Goal: Find specific page/section: Find specific page/section

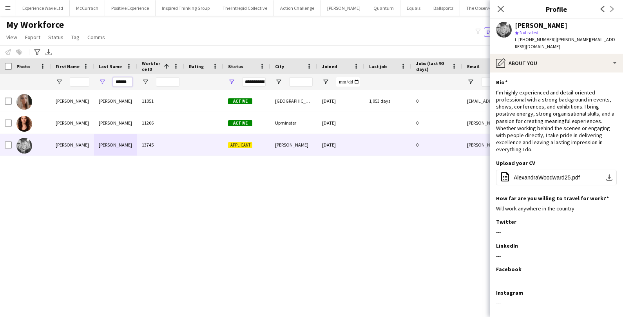
click at [121, 80] on input "******" at bounding box center [123, 81] width 20 height 9
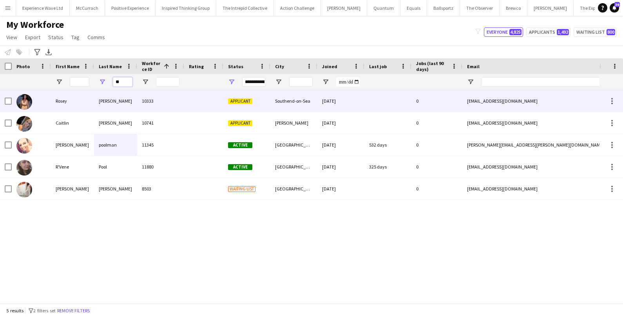
type input "*"
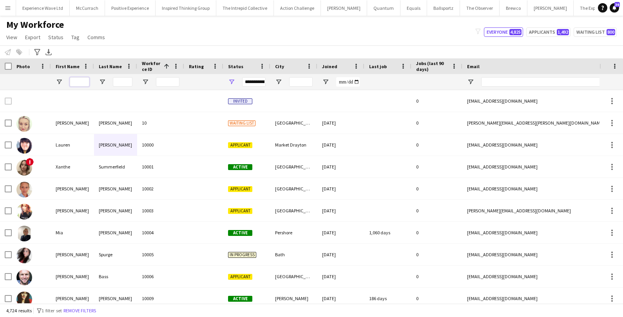
click at [84, 82] on input "First Name Filter Input" at bounding box center [80, 81] width 20 height 9
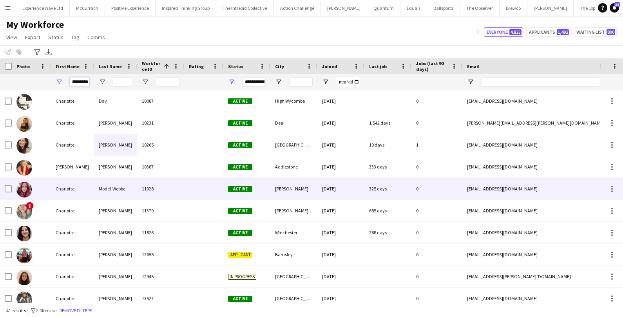
type input "*********"
click at [62, 182] on div "Charlotte" at bounding box center [72, 189] width 43 height 22
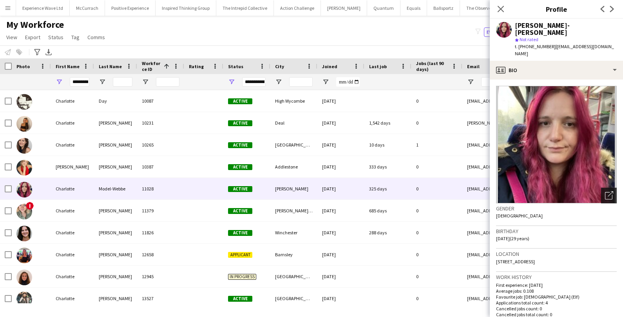
click at [610, 191] on icon "Open photos pop-in" at bounding box center [609, 195] width 8 height 8
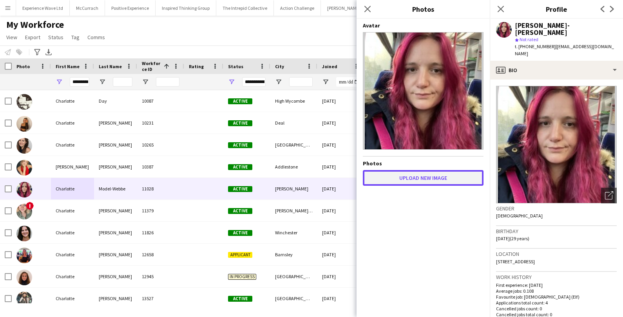
click at [452, 176] on button "Upload new image" at bounding box center [423, 178] width 121 height 16
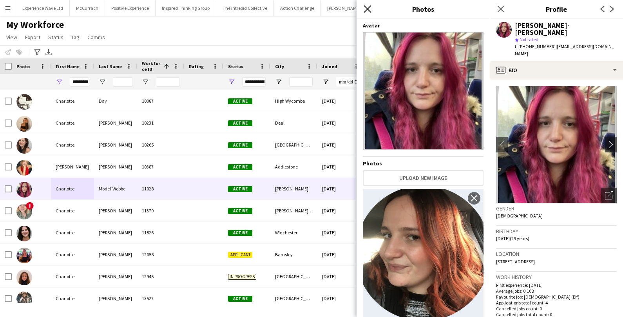
click at [368, 7] on icon "Close pop-in" at bounding box center [367, 8] width 7 height 7
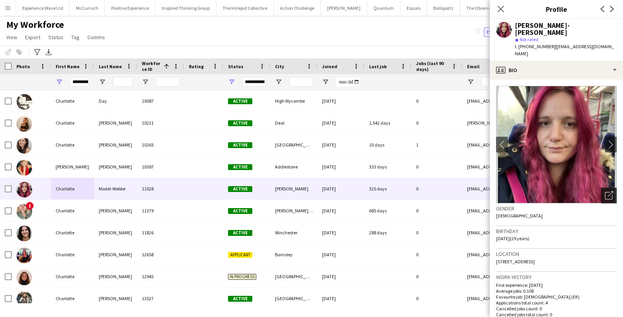
click at [607, 191] on icon "Open photos pop-in" at bounding box center [609, 195] width 8 height 8
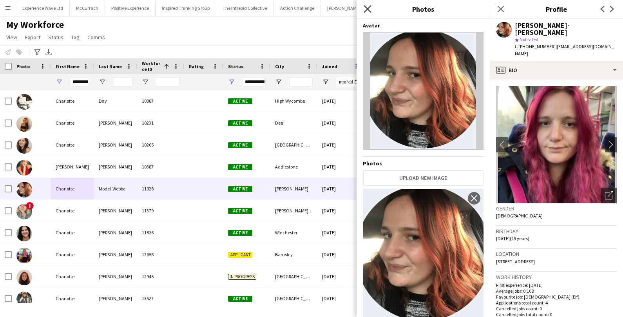
click at [368, 10] on icon "Close pop-in" at bounding box center [367, 8] width 7 height 7
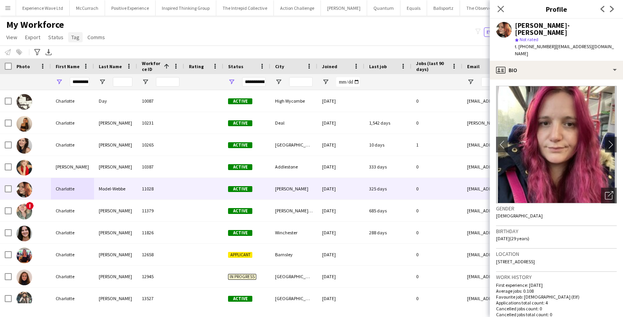
click at [69, 40] on link "Tag" at bounding box center [75, 37] width 14 height 10
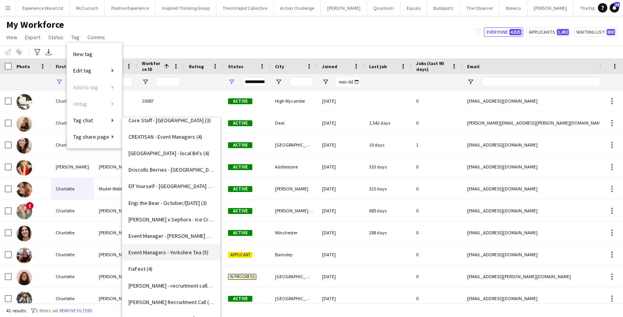
scroll to position [550, 0]
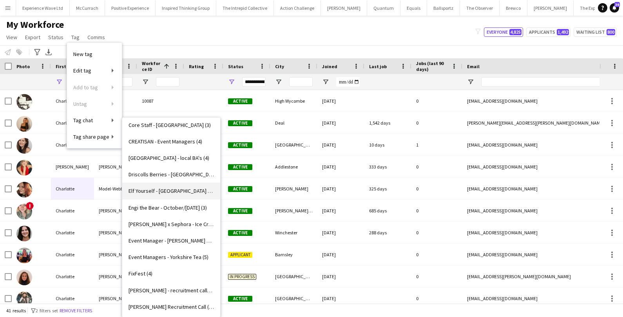
click at [149, 194] on link "Elf Yourself - [GEOGRAPHIC_DATA] (12)" at bounding box center [171, 191] width 98 height 16
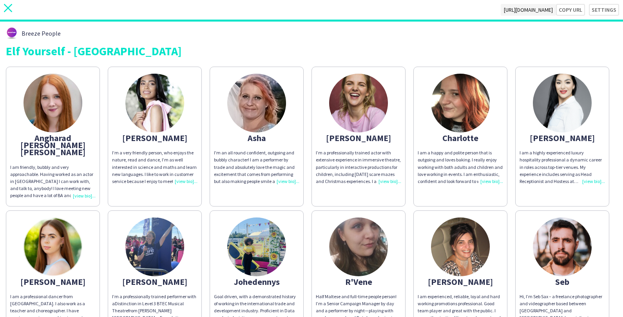
click at [11, 9] on icon "close" at bounding box center [8, 8] width 8 height 8
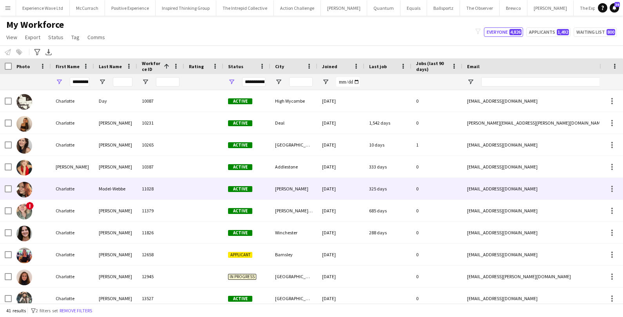
click at [130, 192] on div "Model-Webbe" at bounding box center [115, 189] width 43 height 22
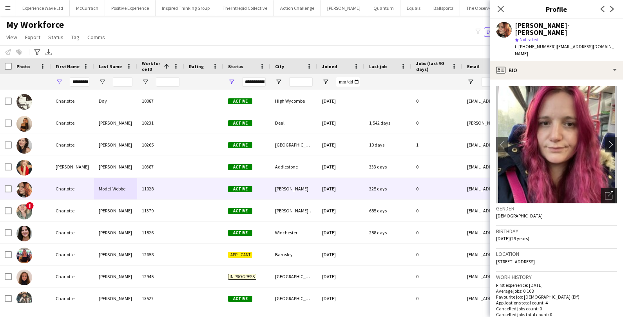
click at [607, 188] on div "Open photos pop-in" at bounding box center [609, 196] width 16 height 16
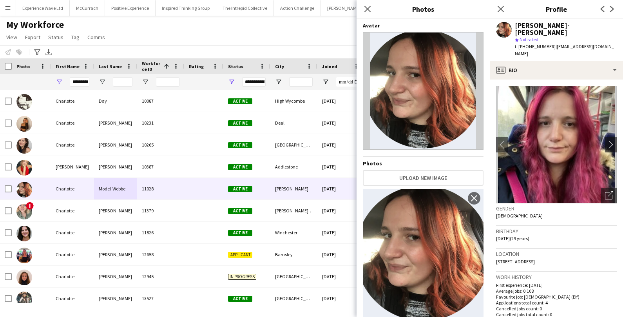
click at [284, 24] on div "My Workforce View Views Default view New view Update view Delete view Edit name…" at bounding box center [311, 32] width 623 height 27
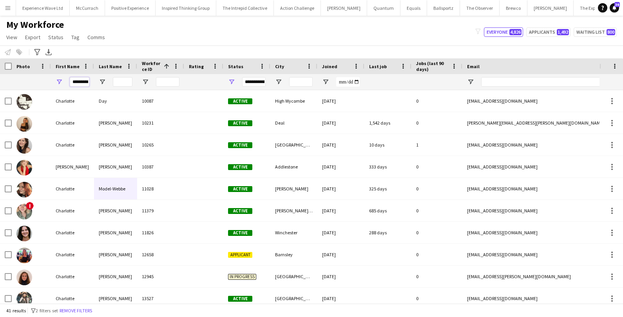
click at [85, 83] on input "*********" at bounding box center [80, 81] width 20 height 9
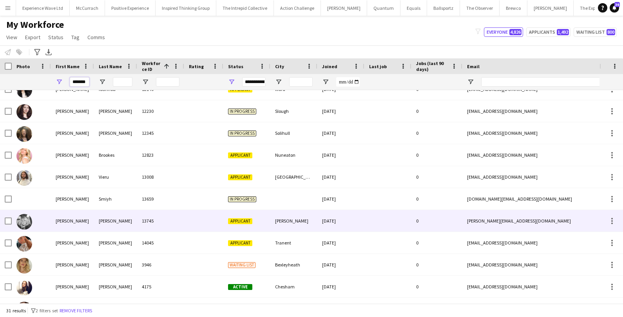
type input "*******"
click at [72, 222] on div "Alexandra" at bounding box center [72, 221] width 43 height 22
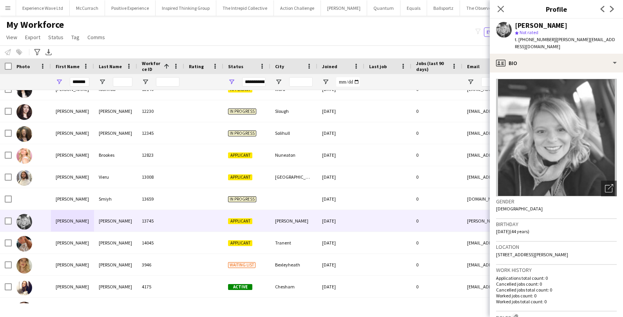
drag, startPoint x: 515, startPoint y: 25, endPoint x: 584, endPoint y: 22, distance: 69.4
click at [585, 22] on div "Alexandra Woodward" at bounding box center [566, 25] width 102 height 7
copy div "Alexandra Woodward"
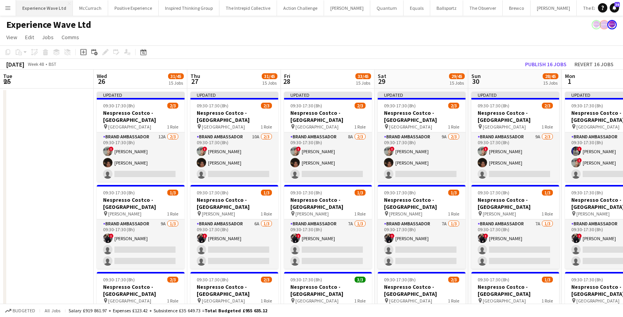
scroll to position [0, 269]
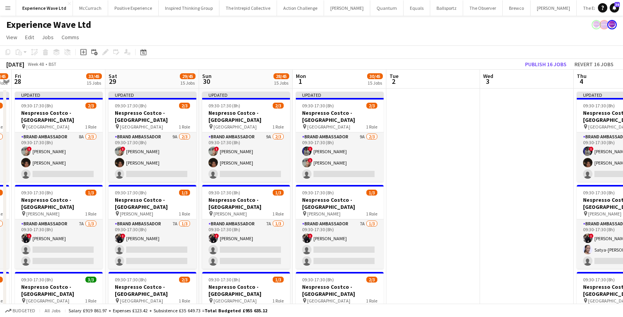
click at [8, 5] on app-icon "Menu" at bounding box center [8, 8] width 6 height 6
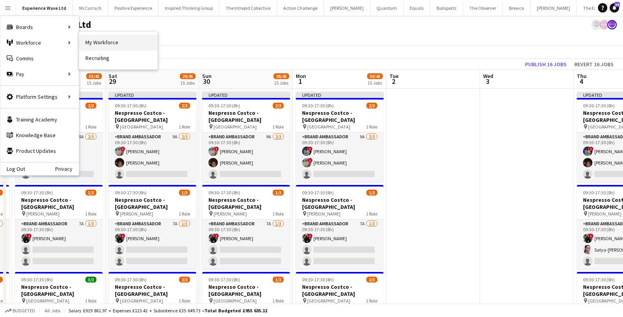
click at [127, 45] on link "My Workforce" at bounding box center [118, 43] width 78 height 16
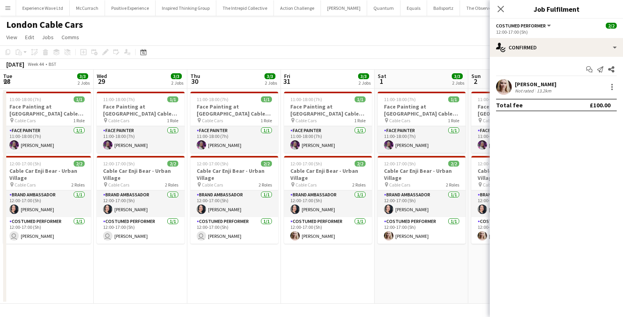
scroll to position [0, 194]
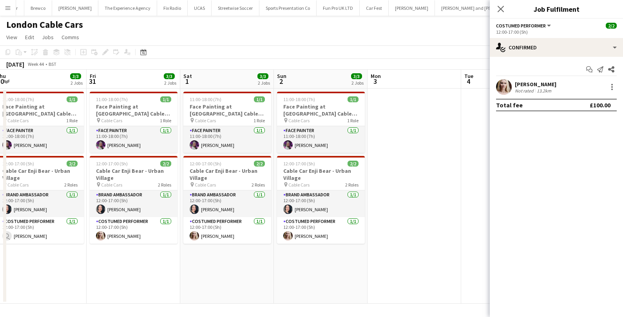
click at [9, 11] on button "Menu" at bounding box center [8, 8] width 16 height 16
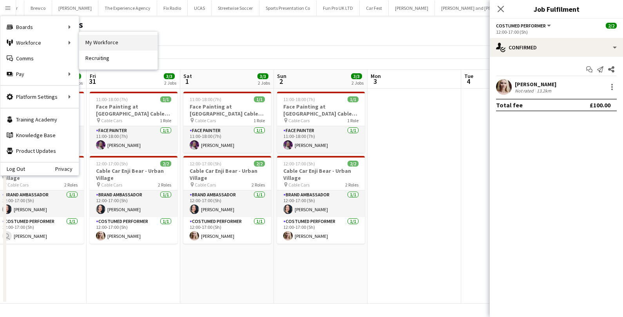
click at [111, 41] on link "My Workforce" at bounding box center [118, 43] width 78 height 16
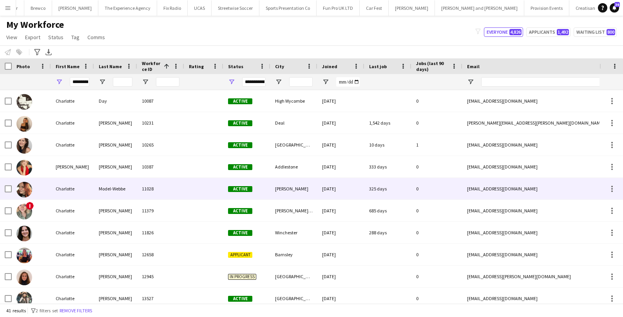
click at [67, 186] on div "Charlotte" at bounding box center [72, 189] width 43 height 22
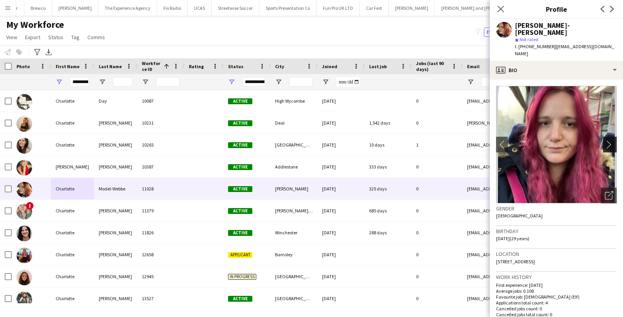
click at [612, 140] on app-icon "chevron-right" at bounding box center [611, 144] width 12 height 8
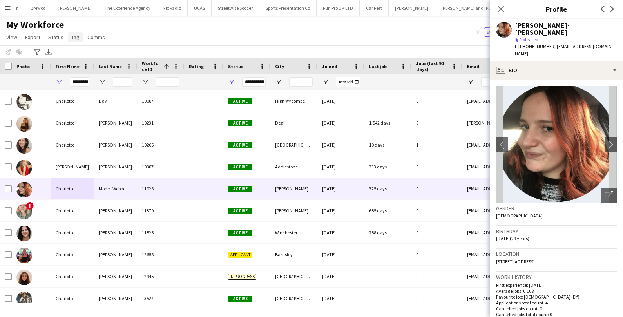
click at [75, 40] on span "Tag" at bounding box center [75, 37] width 8 height 7
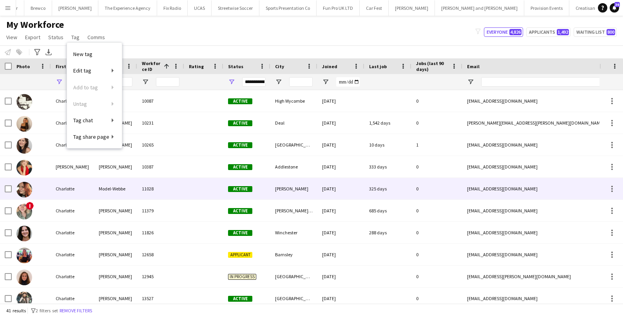
click at [87, 186] on div "Charlotte" at bounding box center [72, 189] width 43 height 22
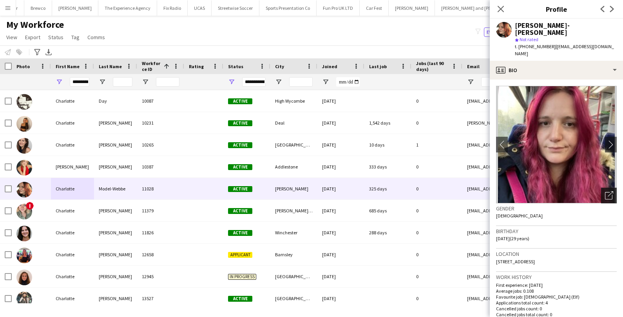
click at [602, 188] on div "Open photos pop-in" at bounding box center [609, 196] width 16 height 16
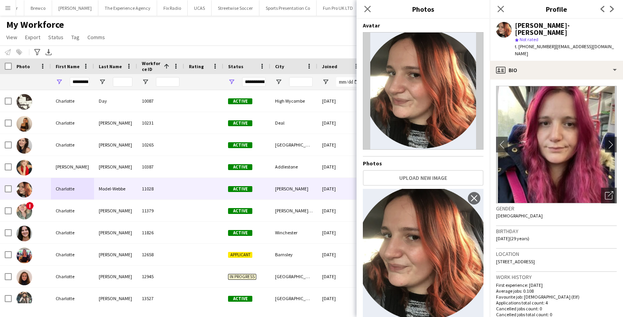
scroll to position [22, 0]
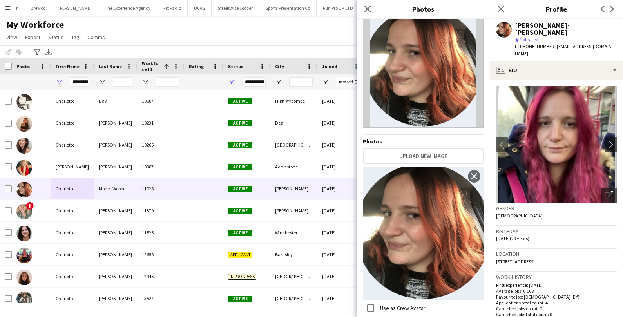
click at [253, 37] on div "My Workforce View Views Default view New view Update view Delete view Edit name…" at bounding box center [311, 32] width 623 height 27
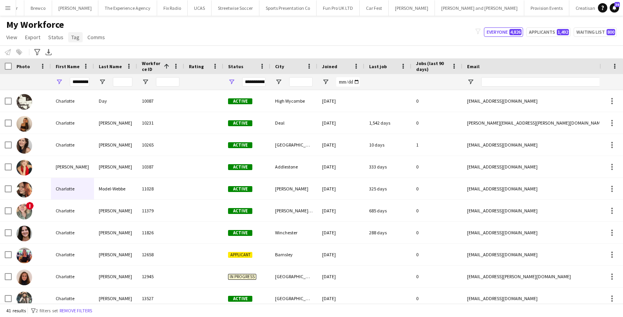
click at [76, 38] on span "Tag" at bounding box center [75, 37] width 8 height 7
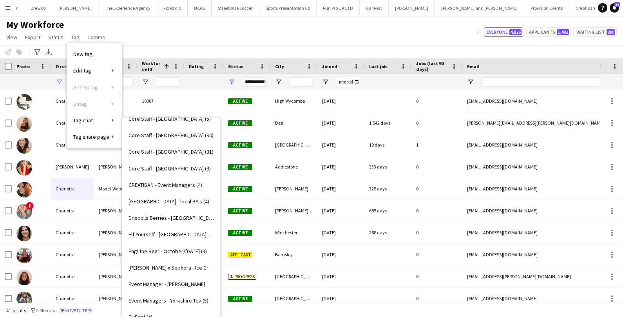
scroll to position [507, 0]
click at [163, 231] on span "Elf Yourself - [GEOGRAPHIC_DATA] (12)" at bounding box center [170, 233] width 85 height 7
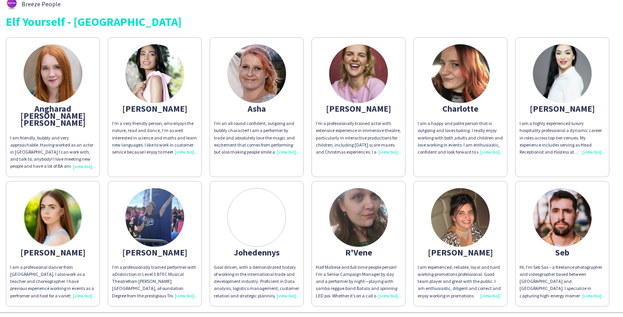
scroll to position [38, 0]
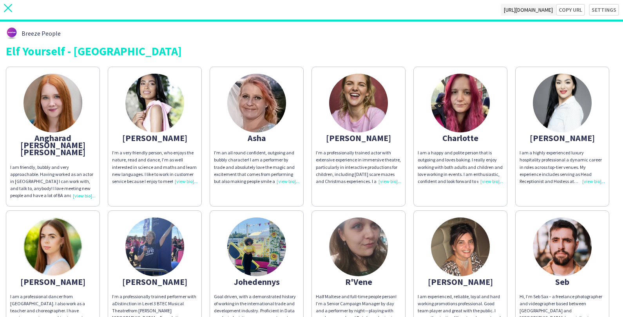
click at [4, 8] on icon "close" at bounding box center [8, 8] width 8 height 8
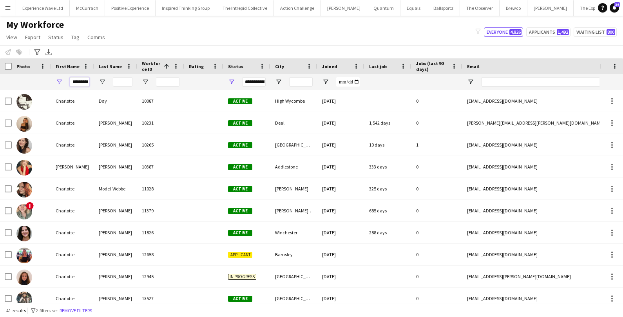
click at [87, 82] on input "*********" at bounding box center [80, 81] width 20 height 9
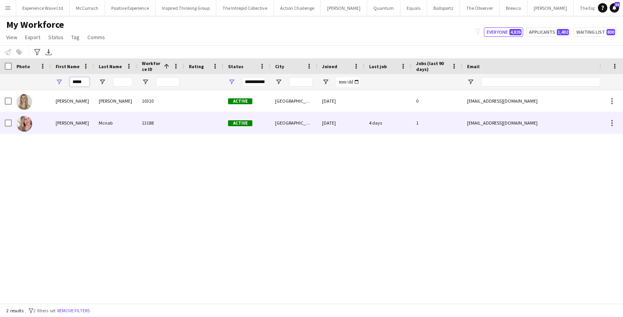
type input "*****"
click at [71, 123] on div "[PERSON_NAME]" at bounding box center [72, 123] width 43 height 22
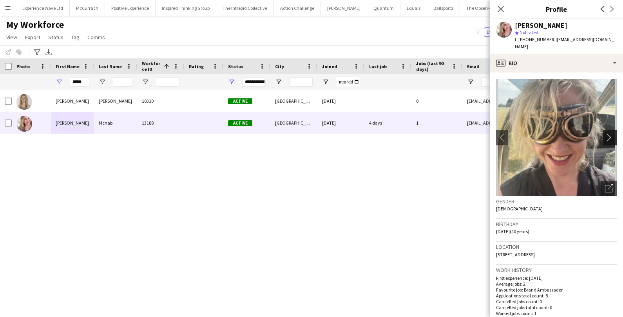
click at [612, 133] on app-icon "chevron-right" at bounding box center [611, 137] width 12 height 8
